Goal: Transaction & Acquisition: Subscribe to service/newsletter

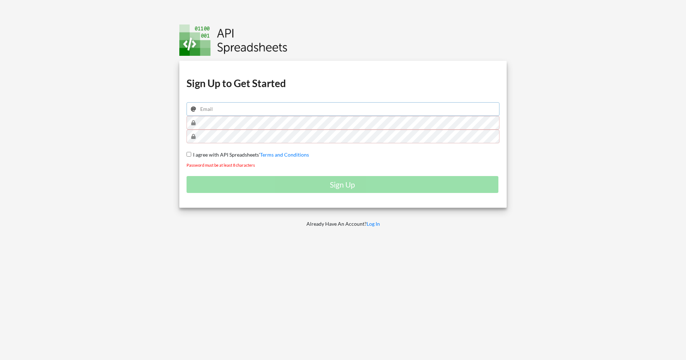
click at [236, 115] on input "email" at bounding box center [343, 109] width 313 height 14
type input "[EMAIL_ADDRESS][DOMAIN_NAME]"
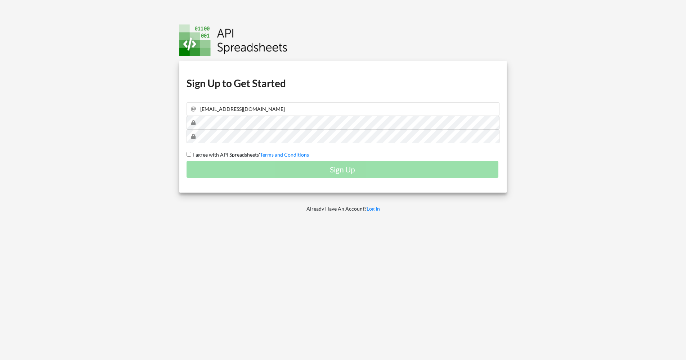
click at [260, 232] on div "Download hidden Download hidden Download hidden Download hidden Sign Up to Get …" at bounding box center [343, 180] width 349 height 360
click at [205, 151] on label "I agree with API Spreadsheets' Terms and Conditions" at bounding box center [250, 155] width 118 height 8
click at [191, 152] on input "I agree with API Spreadsheets' Terms and Conditions" at bounding box center [189, 154] width 5 height 5
checkbox input "true"
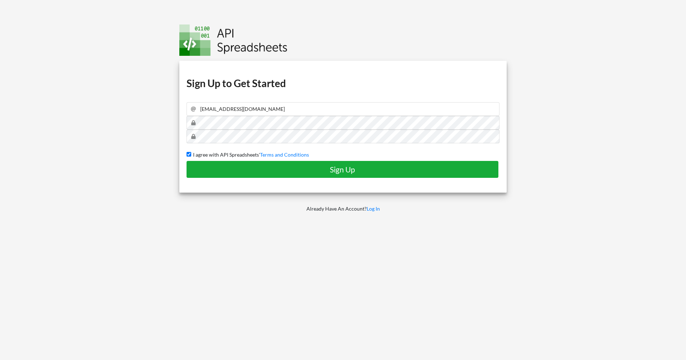
click at [262, 170] on h4 "Sign Up" at bounding box center [342, 169] width 297 height 9
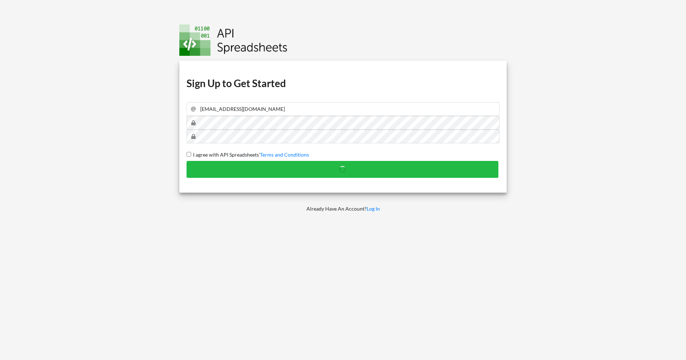
checkbox input "false"
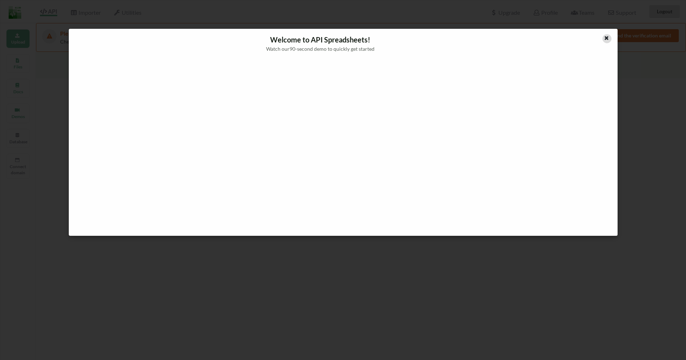
click at [607, 39] on icon at bounding box center [606, 37] width 6 height 5
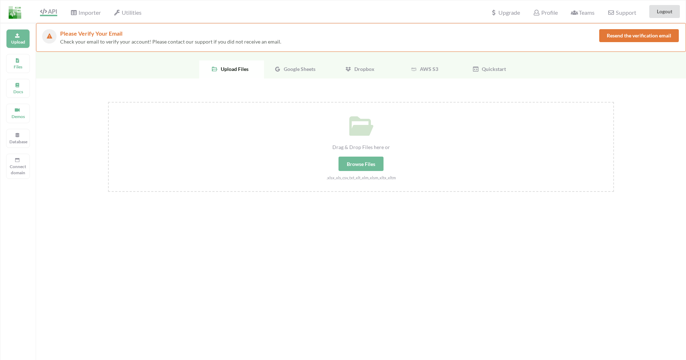
click at [266, 221] on div "Drag & Drop Files here or Browse Files .xlsx,.xls,.csv,.txt,.xlt,.xlm,.xlsm,.xl…" at bounding box center [361, 221] width 650 height 286
click at [89, 11] on span "Importer" at bounding box center [85, 13] width 30 height 9
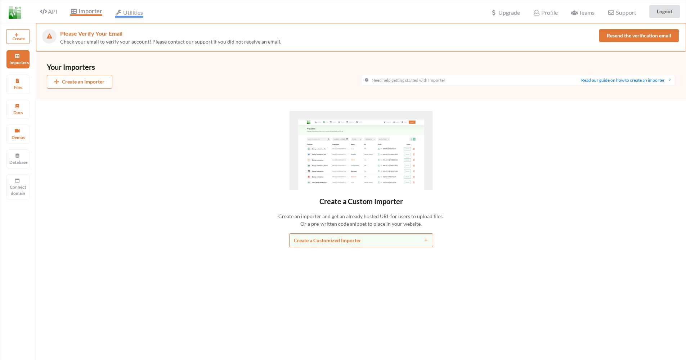
click at [130, 12] on span "Utilities" at bounding box center [129, 13] width 28 height 9
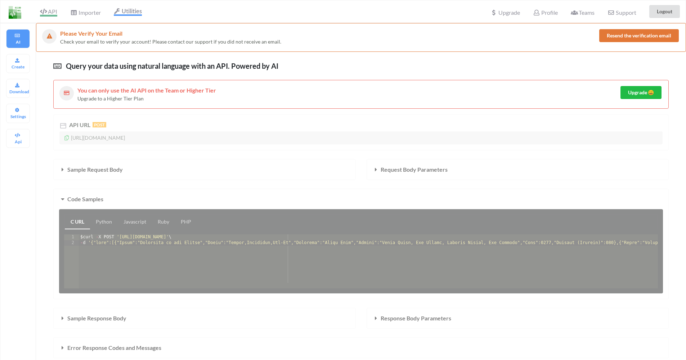
click at [51, 11] on span "API" at bounding box center [48, 12] width 17 height 9
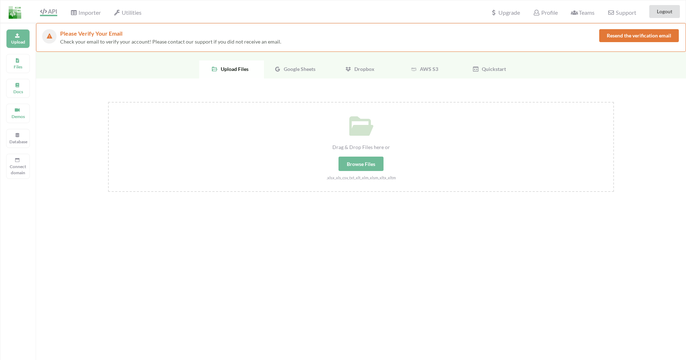
click at [76, 124] on div "Drag & Drop Files here or Browse Files .xlsx,.xls,.csv,.txt,.xlt,.xlm,.xlsm,.xl…" at bounding box center [361, 221] width 650 height 286
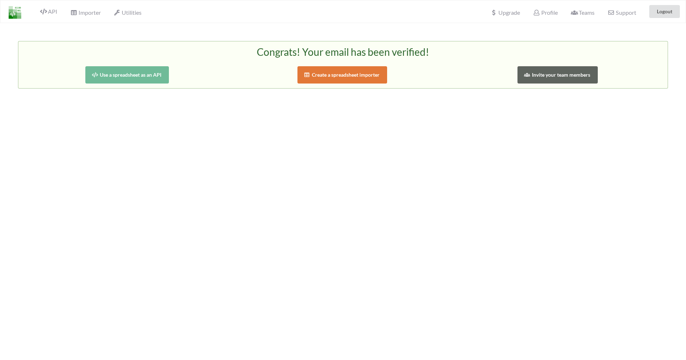
click at [271, 112] on div "Congrats! Your email has been verified! Use a spreadsheet as an API Create a sp…" at bounding box center [343, 203] width 686 height 360
click at [136, 73] on button "Use a spreadsheet as an API" at bounding box center [127, 74] width 84 height 17
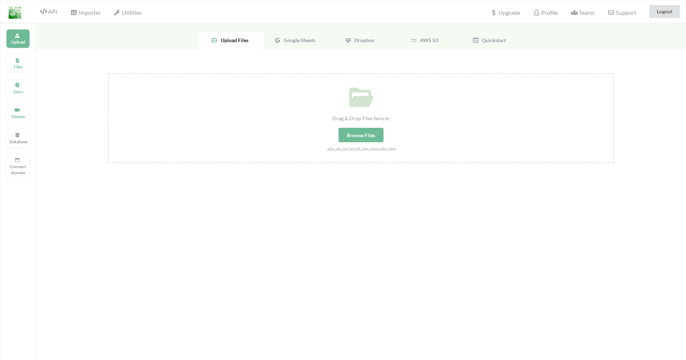
click at [294, 64] on div "Drag & Drop Files here or Browse Files .xlsx,.xls,.csv,.txt,.xlt,.xlm,.xlsm,.xl…" at bounding box center [361, 193] width 650 height 286
click at [22, 86] on div "Docs" at bounding box center [18, 88] width 24 height 19
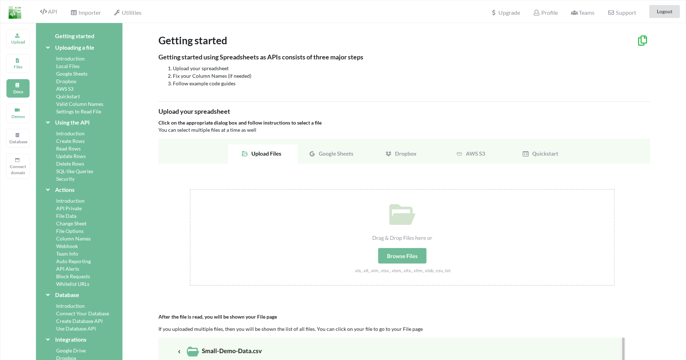
click at [76, 132] on div "Introduction" at bounding box center [79, 134] width 69 height 8
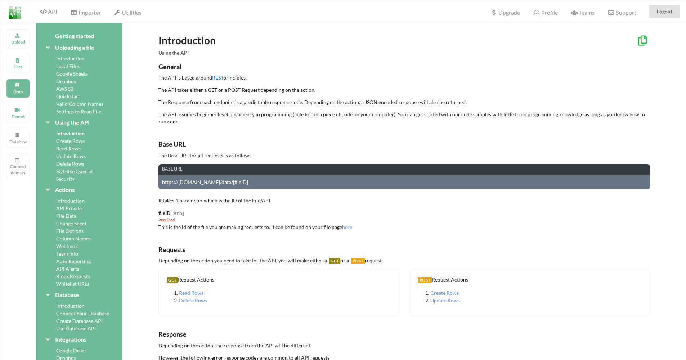
click at [64, 66] on div "Local Files" at bounding box center [79, 66] width 69 height 8
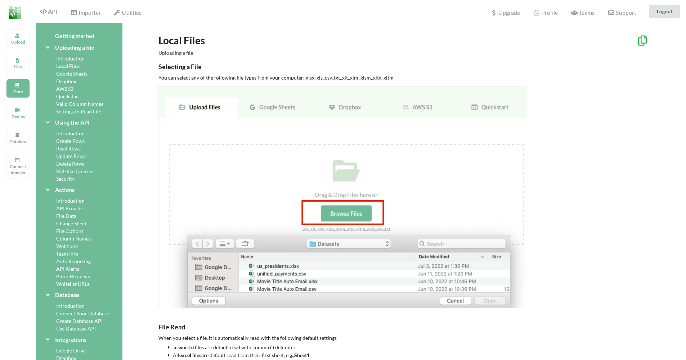
click at [77, 123] on div "Using the API" at bounding box center [79, 122] width 69 height 9
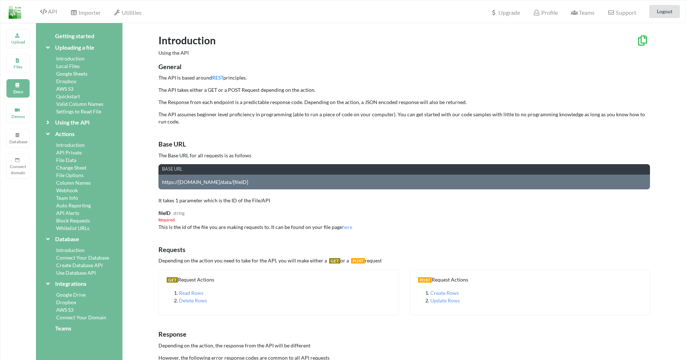
click at [77, 123] on div "Using the API" at bounding box center [79, 122] width 69 height 9
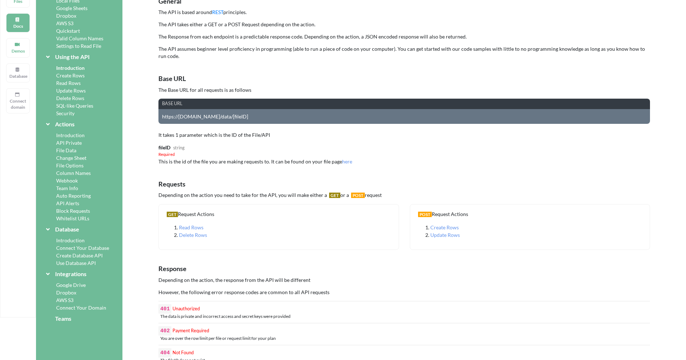
scroll to position [67, 0]
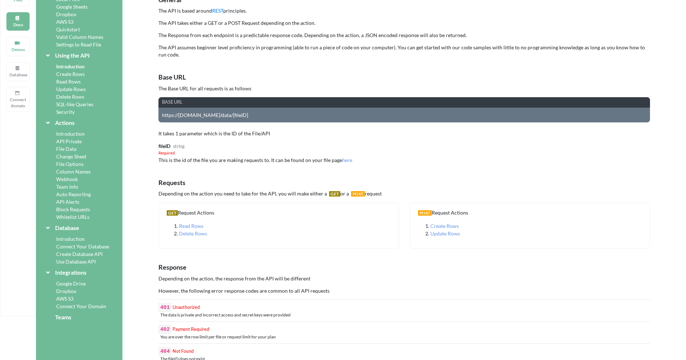
click at [70, 149] on div "File Data" at bounding box center [79, 149] width 69 height 8
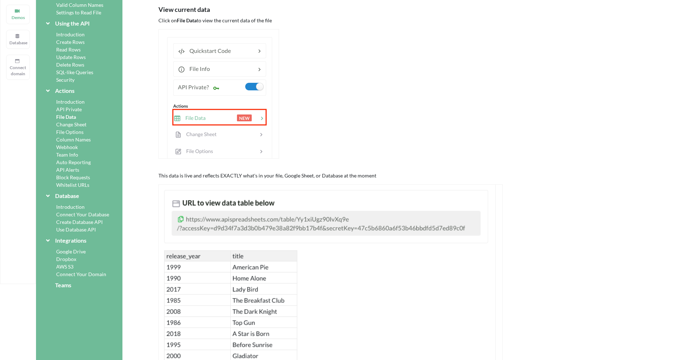
scroll to position [103, 0]
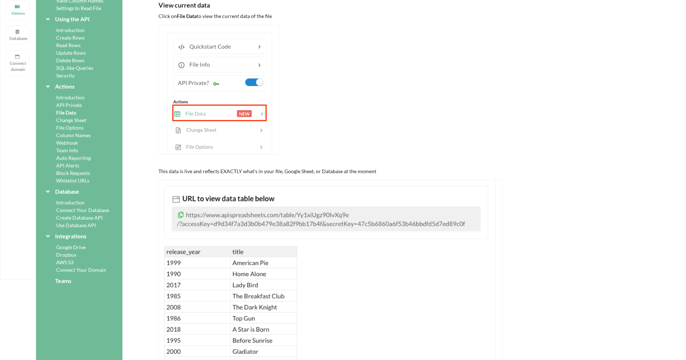
click at [77, 96] on div "Introduction" at bounding box center [79, 98] width 69 height 8
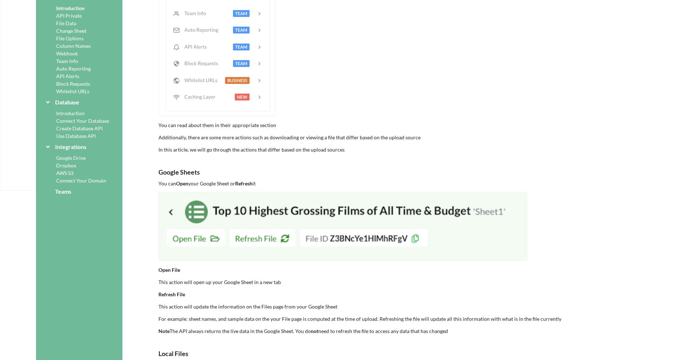
scroll to position [0, 0]
